Goal: Find specific page/section: Find specific page/section

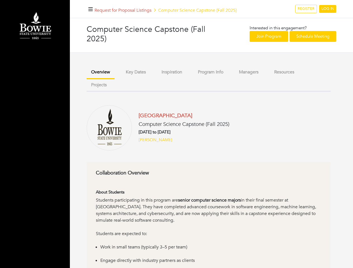
click at [176, 134] on h6 "08/25/2025 to 12/05/2025" at bounding box center [183, 132] width 91 height 5
click at [90, 9] on icon "button" at bounding box center [90, 9] width 4 height 5
